Goal: Task Accomplishment & Management: Use online tool/utility

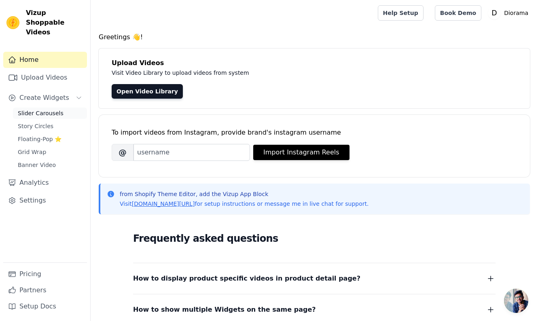
click at [40, 109] on span "Slider Carousels" at bounding box center [41, 113] width 46 height 8
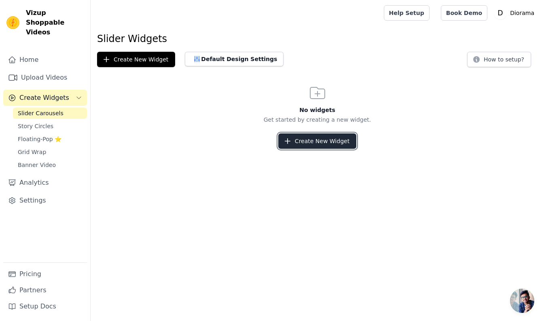
click at [312, 142] on button "Create New Widget" at bounding box center [317, 140] width 78 height 15
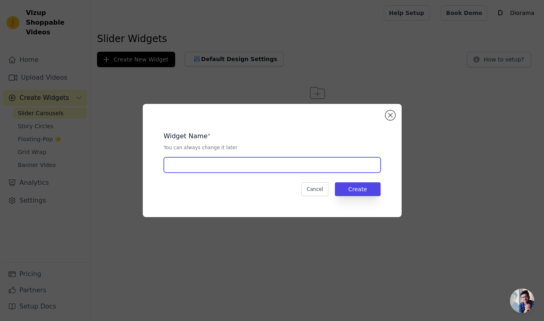
click at [268, 160] on input "text" at bounding box center [272, 164] width 217 height 15
type input "why customers love us"
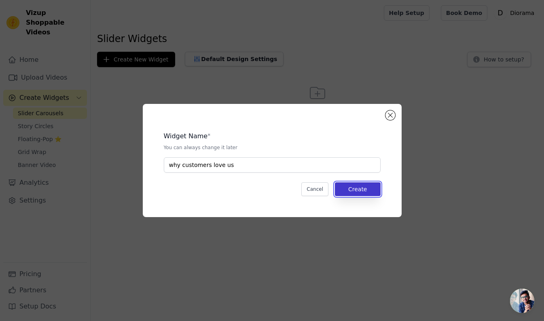
click at [350, 189] on button "Create" at bounding box center [358, 189] width 46 height 14
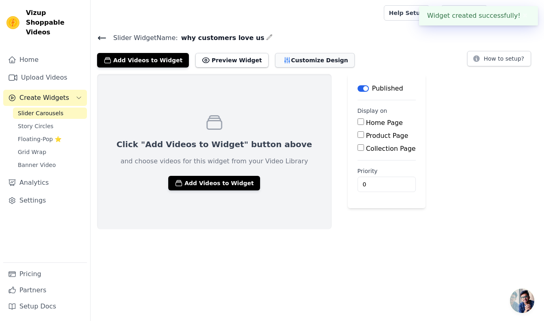
click at [295, 59] on button "Customize Design" at bounding box center [315, 60] width 80 height 15
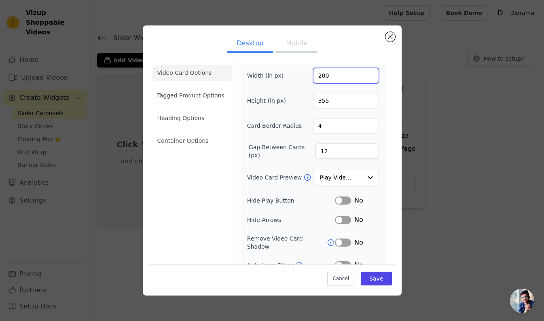
click at [320, 75] on input "200" at bounding box center [346, 75] width 66 height 15
type input "270"
drag, startPoint x: 314, startPoint y: 101, endPoint x: 297, endPoint y: 93, distance: 18.6
click at [297, 98] on div "Height (in px) 355" at bounding box center [313, 100] width 132 height 15
type input "450"
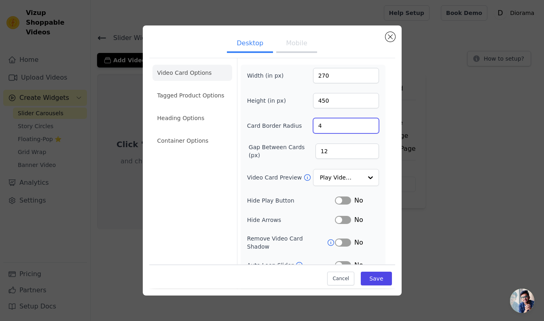
drag, startPoint x: 320, startPoint y: 128, endPoint x: 310, endPoint y: 128, distance: 9.7
click at [313, 128] on input "4" at bounding box center [346, 125] width 66 height 15
type input "0"
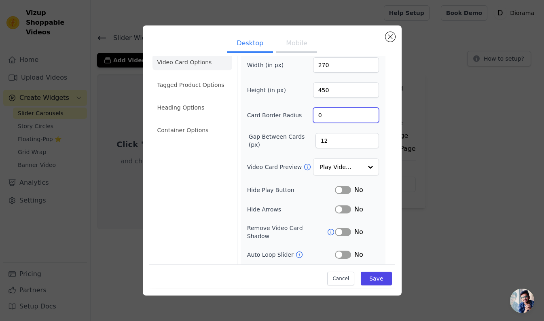
scroll to position [10, 0]
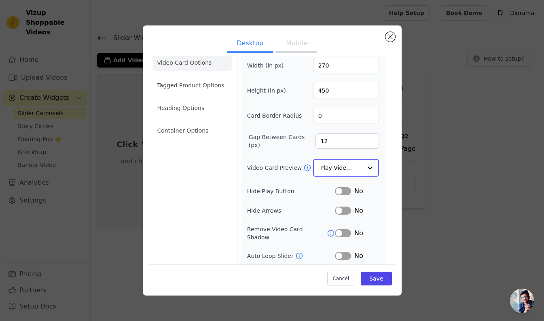
click at [349, 167] on input "Video Card Preview" at bounding box center [341, 168] width 42 height 16
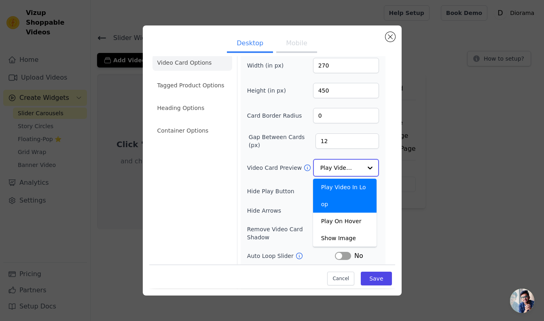
click at [352, 168] on input "Video Card Preview" at bounding box center [341, 168] width 42 height 16
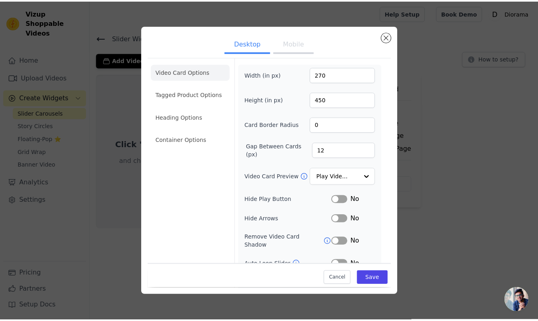
scroll to position [0, 0]
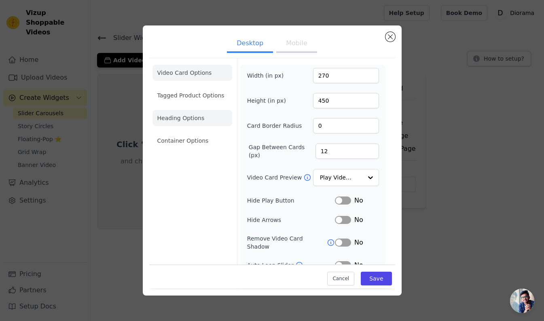
click at [193, 118] on li "Heading Options" at bounding box center [192, 118] width 80 height 16
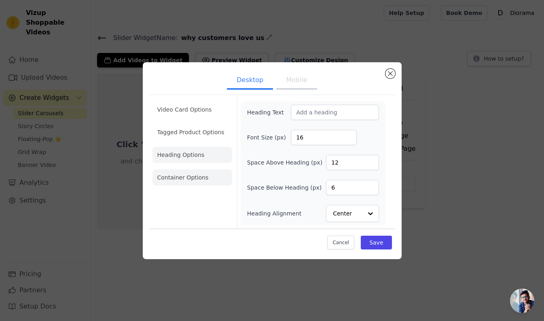
click at [192, 178] on li "Container Options" at bounding box center [192, 177] width 80 height 16
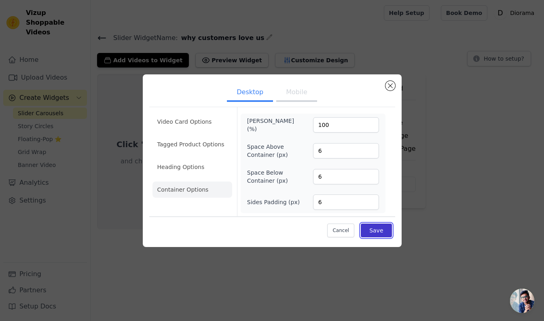
click at [379, 230] on button "Save" at bounding box center [376, 231] width 31 height 14
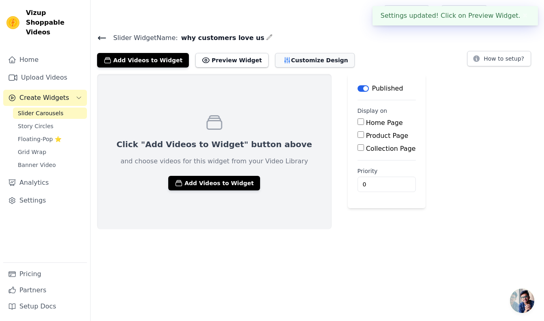
click at [291, 59] on button "Customize Design" at bounding box center [315, 60] width 80 height 15
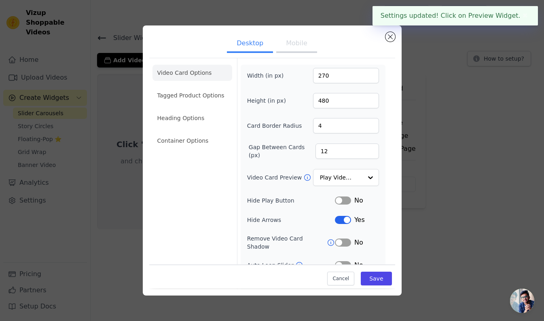
click at [300, 46] on button "Mobile" at bounding box center [296, 44] width 40 height 18
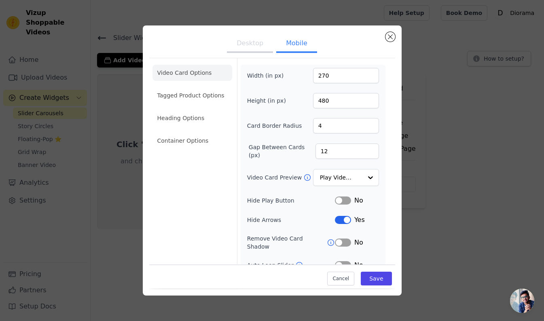
click at [239, 48] on button "Desktop" at bounding box center [250, 44] width 46 height 18
click at [293, 46] on button "Mobile" at bounding box center [296, 44] width 40 height 18
click at [391, 37] on button "Close modal" at bounding box center [390, 37] width 10 height 10
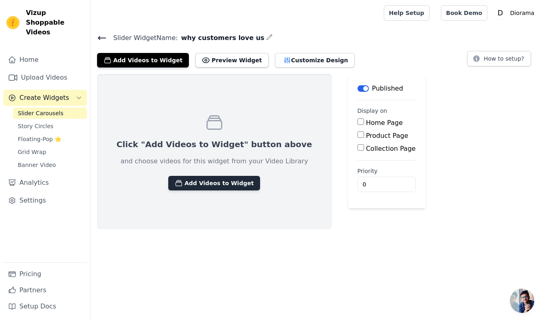
click at [200, 183] on button "Add Videos to Widget" at bounding box center [214, 183] width 92 height 15
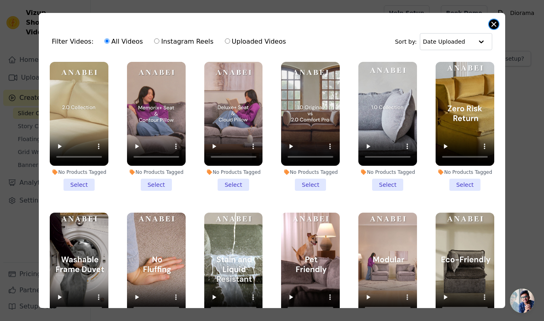
click at [492, 25] on button "Close modal" at bounding box center [494, 24] width 10 height 10
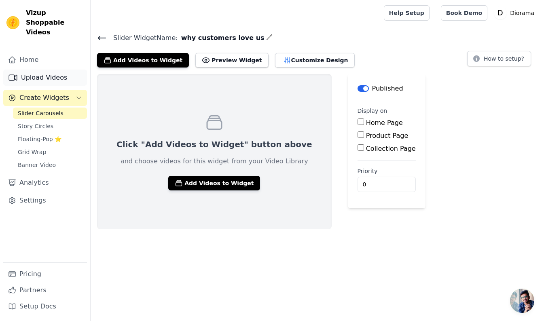
click at [37, 71] on link "Upload Videos" at bounding box center [45, 78] width 84 height 16
